Goal: Transaction & Acquisition: Purchase product/service

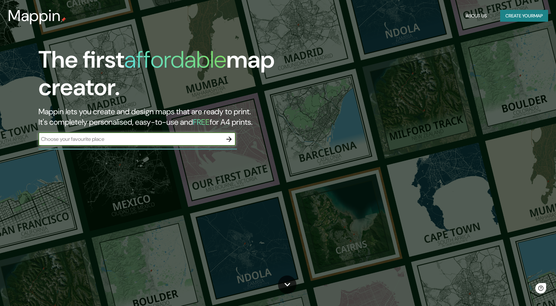
click at [98, 136] on input "text" at bounding box center [130, 139] width 184 height 8
click at [206, 140] on input "text" at bounding box center [130, 139] width 184 height 8
type input "m"
type input "monterre"
click at [181, 140] on input "monterre" at bounding box center [130, 139] width 184 height 8
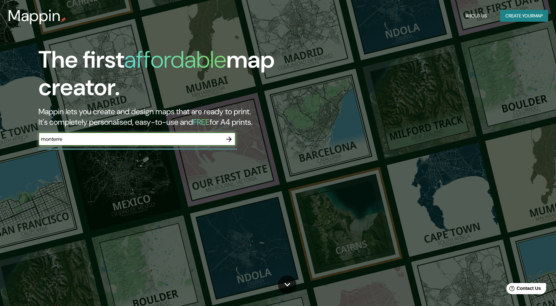
click at [181, 140] on input "monterre" at bounding box center [130, 139] width 184 height 8
paste input "Av. [STREET_ADDRESS]"
type input "Av. [STREET_ADDRESS]"
click at [232, 138] on icon "button" at bounding box center [229, 139] width 8 height 8
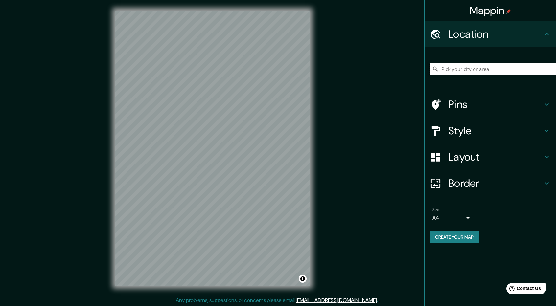
click at [487, 69] on input "Pick your city or area" at bounding box center [493, 69] width 126 height 12
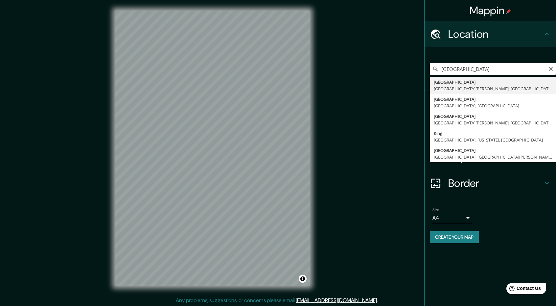
click at [457, 70] on input "[GEOGRAPHIC_DATA]" at bounding box center [493, 69] width 126 height 12
click at [485, 69] on input "[GEOGRAPHIC_DATA]" at bounding box center [493, 69] width 126 height 12
click at [483, 69] on input "[GEOGRAPHIC_DATA], items" at bounding box center [493, 69] width 126 height 12
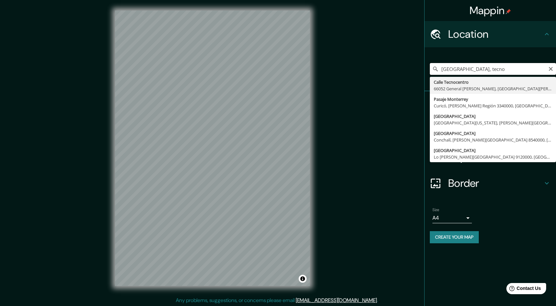
drag, startPoint x: 487, startPoint y: 69, endPoint x: 352, endPoint y: 56, distance: 135.6
click at [352, 56] on div "Mappin Location [GEOGRAPHIC_DATA], tecno [GEOGRAPHIC_DATA] [GEOGRAPHIC_DATA][PE…" at bounding box center [278, 153] width 556 height 307
paste input "Av. [PERSON_NAME][STREET_ADDRESS][PERSON_NAME]"
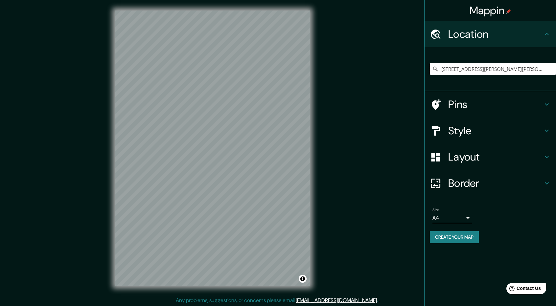
type input "[STREET_ADDRESS][PERSON_NAME][PERSON_NAME][PERSON_NAME]"
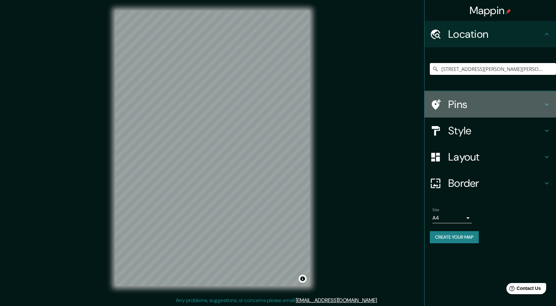
click at [472, 104] on h4 "Pins" at bounding box center [495, 104] width 95 height 13
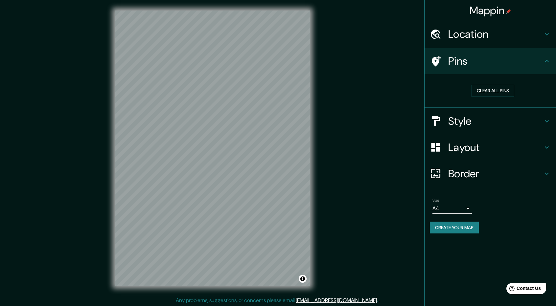
click at [469, 119] on h4 "Style" at bounding box center [495, 121] width 95 height 13
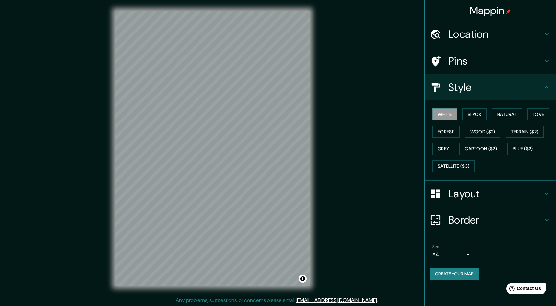
click at [453, 204] on div "Layout" at bounding box center [490, 194] width 131 height 26
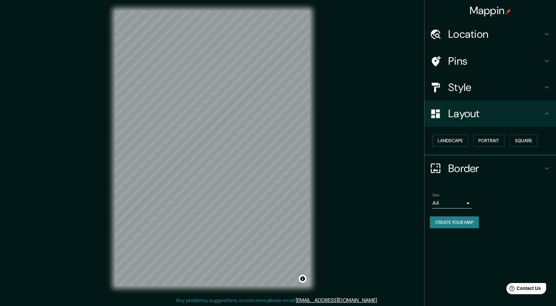
click at [449, 168] on h4 "Border" at bounding box center [495, 168] width 95 height 13
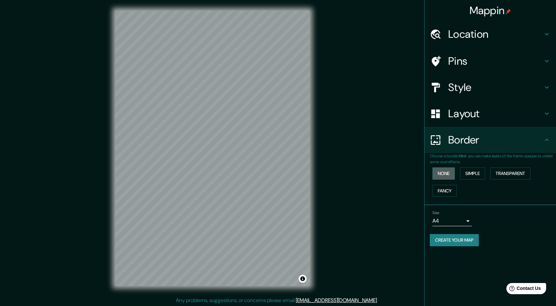
click at [444, 173] on button "None" at bounding box center [443, 174] width 22 height 12
click at [442, 216] on body "Mappin Location [STREET_ADDRESS][PERSON_NAME][PERSON_NAME][PERSON_NAME] [STREET…" at bounding box center [278, 153] width 556 height 306
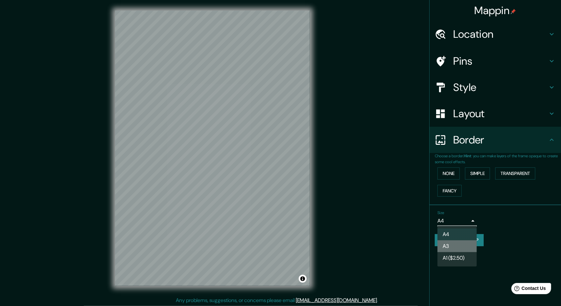
click at [457, 246] on li "A3" at bounding box center [456, 247] width 39 height 12
type input "a4"
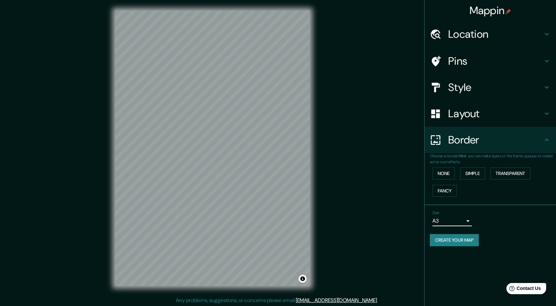
click at [486, 114] on h4 "Layout" at bounding box center [495, 113] width 95 height 13
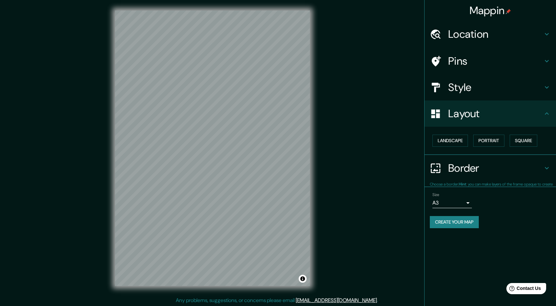
click at [489, 82] on h4 "Style" at bounding box center [495, 87] width 95 height 13
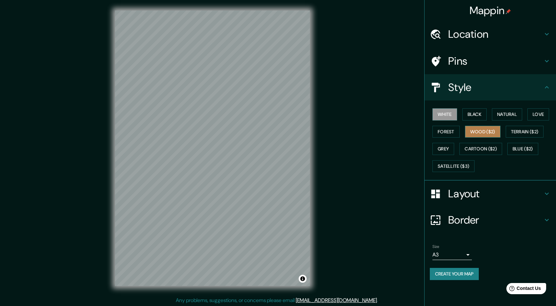
click at [476, 132] on button "Wood ($2)" at bounding box center [482, 132] width 35 height 12
click at [439, 134] on button "Forest" at bounding box center [445, 132] width 27 height 12
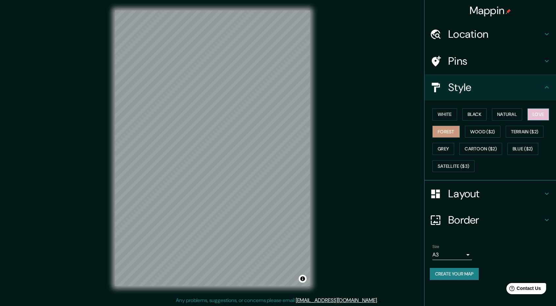
click at [536, 112] on button "Love" at bounding box center [538, 114] width 22 height 12
click at [505, 116] on button "Natural" at bounding box center [507, 114] width 30 height 12
click at [478, 118] on button "Black" at bounding box center [474, 114] width 25 height 12
click at [500, 113] on button "Natural" at bounding box center [507, 114] width 30 height 12
